Goal: Task Accomplishment & Management: Manage account settings

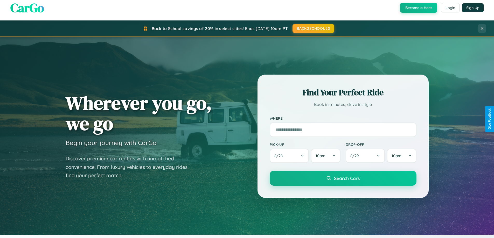
scroll to position [357, 0]
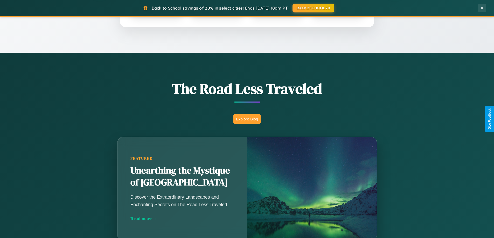
click at [247, 119] on button "Explore Blog" at bounding box center [246, 119] width 27 height 10
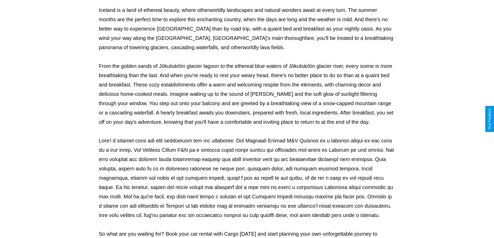
scroll to position [168, 0]
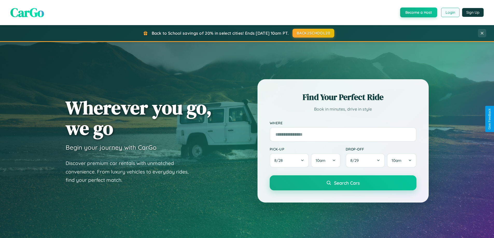
click at [450, 12] on button "Login" at bounding box center [450, 12] width 18 height 9
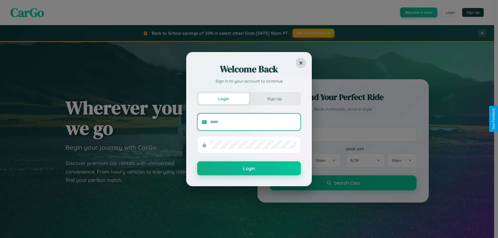
click at [253, 122] on input "text" at bounding box center [253, 122] width 86 height 8
type input "**********"
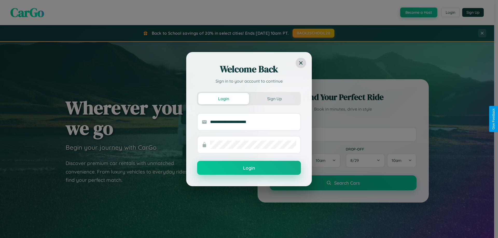
click at [249, 168] on button "Login" at bounding box center [249, 168] width 104 height 14
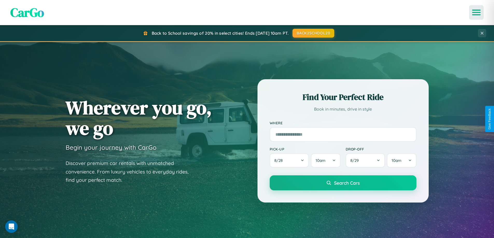
click at [476, 12] on icon "Open menu" at bounding box center [477, 12] width 8 height 5
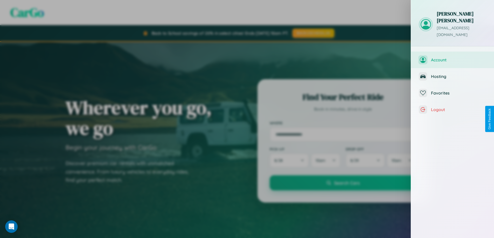
click at [452, 57] on span "Account" at bounding box center [458, 59] width 55 height 5
